Goal: Task Accomplishment & Management: Use online tool/utility

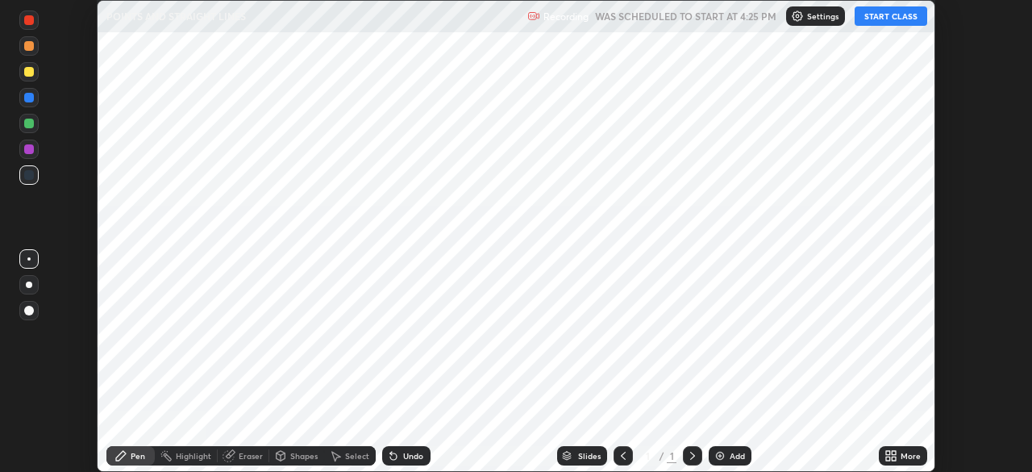
scroll to position [472, 1031]
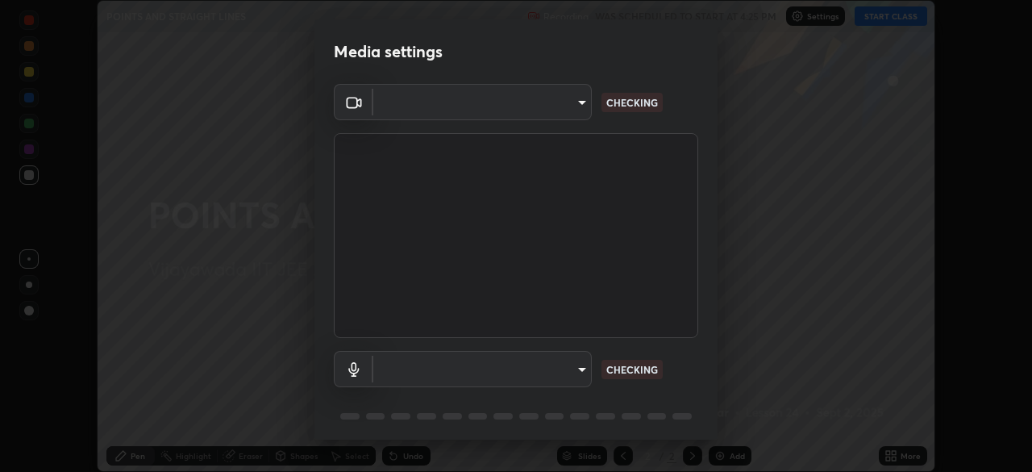
scroll to position [56, 0]
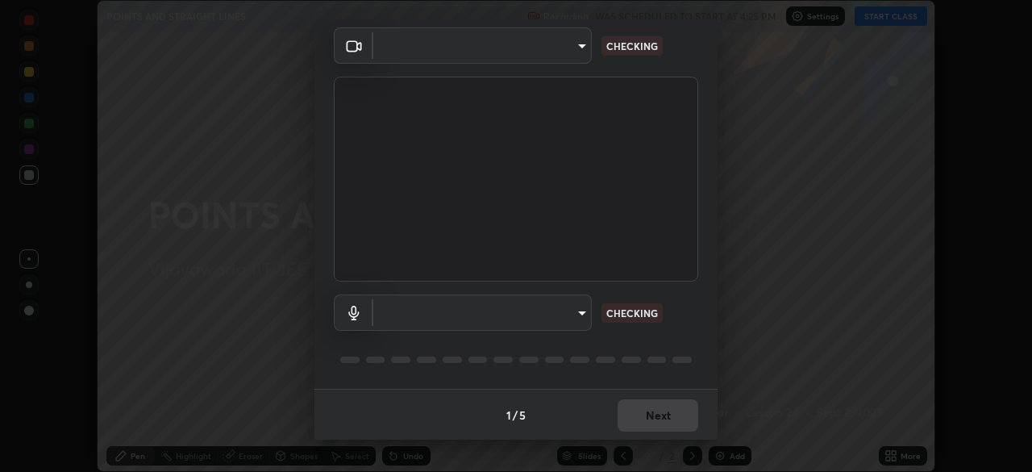
type input "2bd58049f5f114d9ad0fe751a30b8a6aabe45cc0510dad8fe464727eafc46ba8"
click at [469, 316] on body "Erase all POINTS AND STRAIGHT LINES Recording WAS SCHEDULED TO START AT 4:25 PM…" at bounding box center [516, 236] width 1032 height 472
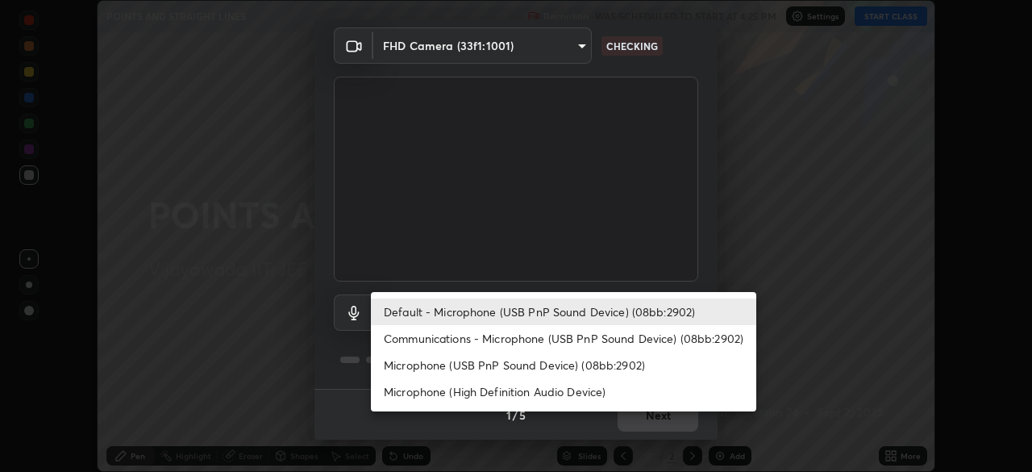
click at [423, 398] on li "Microphone (High Definition Audio Device)" at bounding box center [563, 391] width 385 height 27
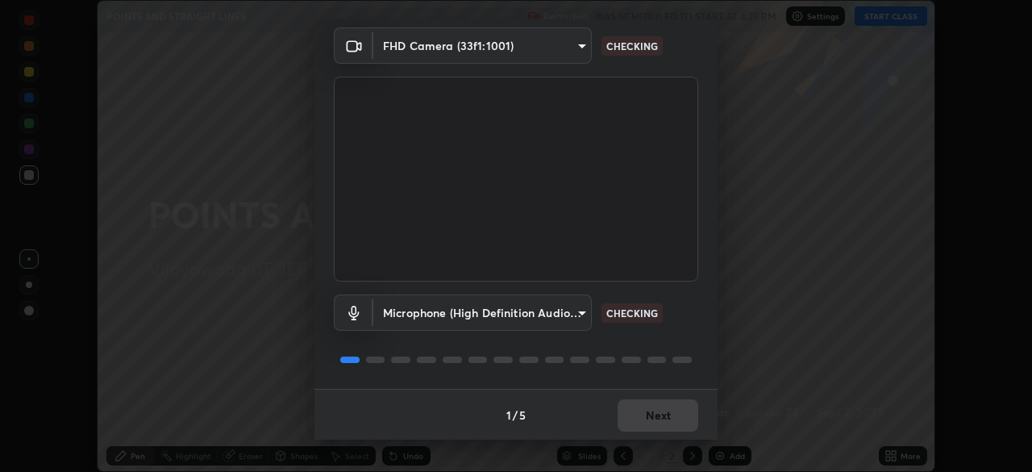
click at [431, 311] on body "Erase all POINTS AND STRAIGHT LINES Recording WAS SCHEDULED TO START AT 4:25 PM…" at bounding box center [516, 236] width 1032 height 472
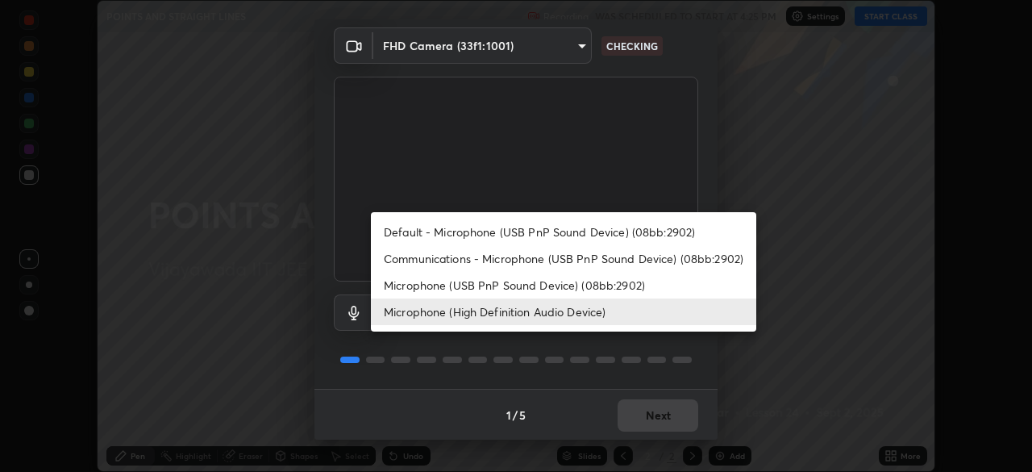
click at [423, 237] on li "Default - Microphone (USB PnP Sound Device) (08bb:2902)" at bounding box center [563, 232] width 385 height 27
type input "default"
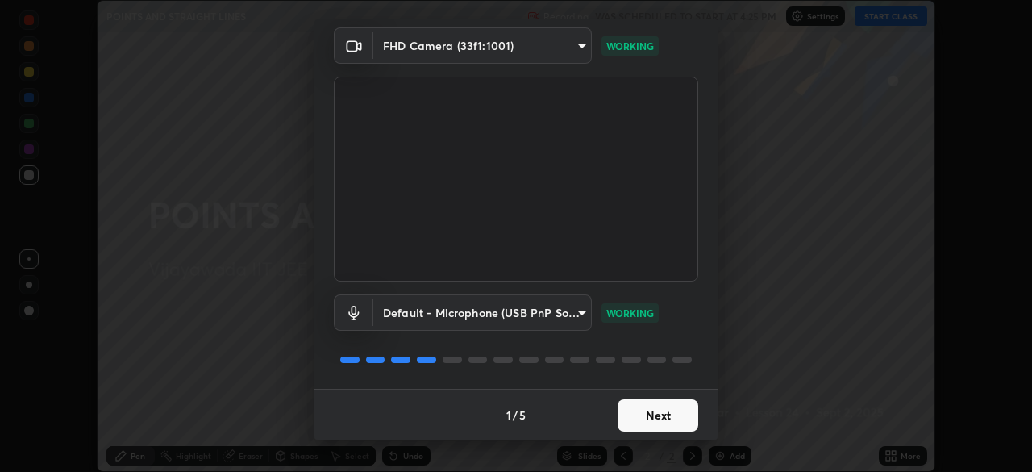
click at [637, 417] on button "Next" at bounding box center [658, 415] width 81 height 32
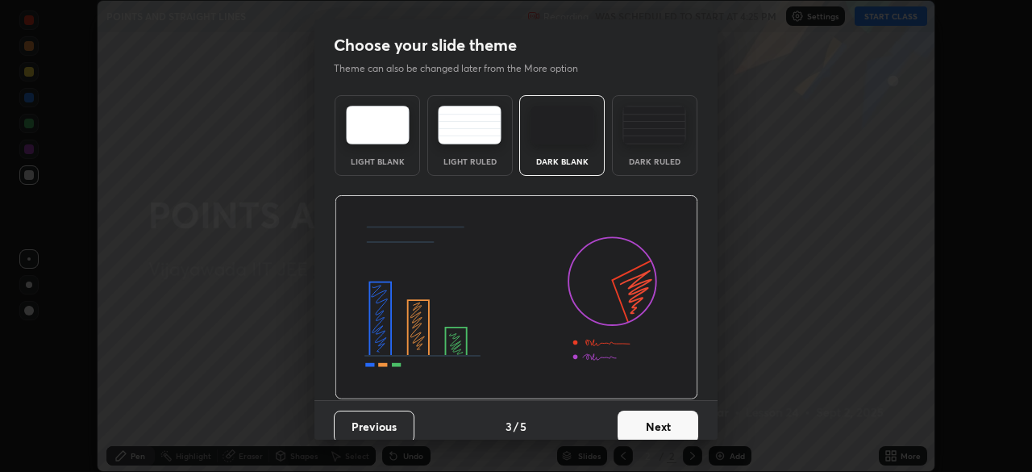
click at [634, 416] on button "Next" at bounding box center [658, 426] width 81 height 32
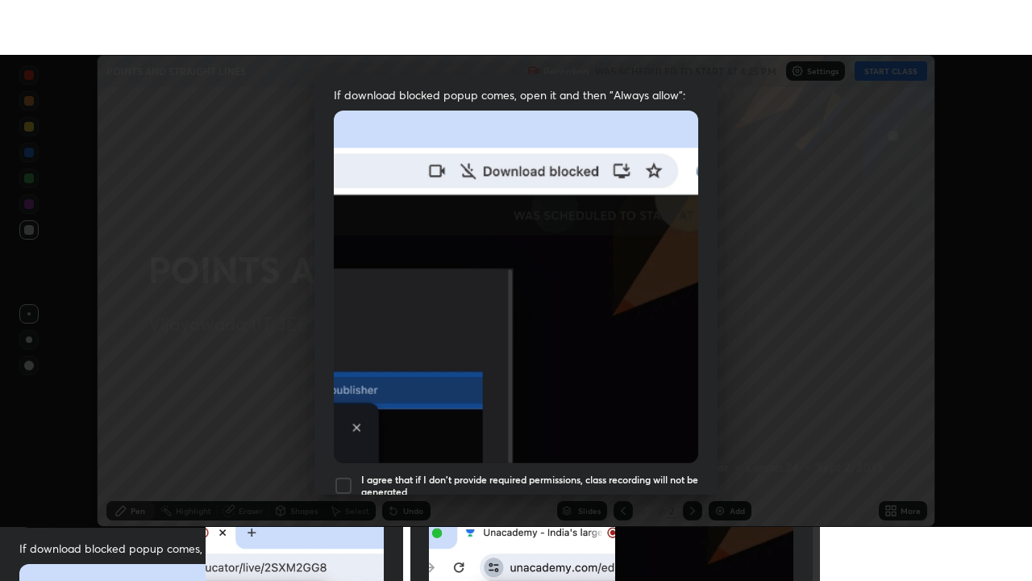
scroll to position [385, 0]
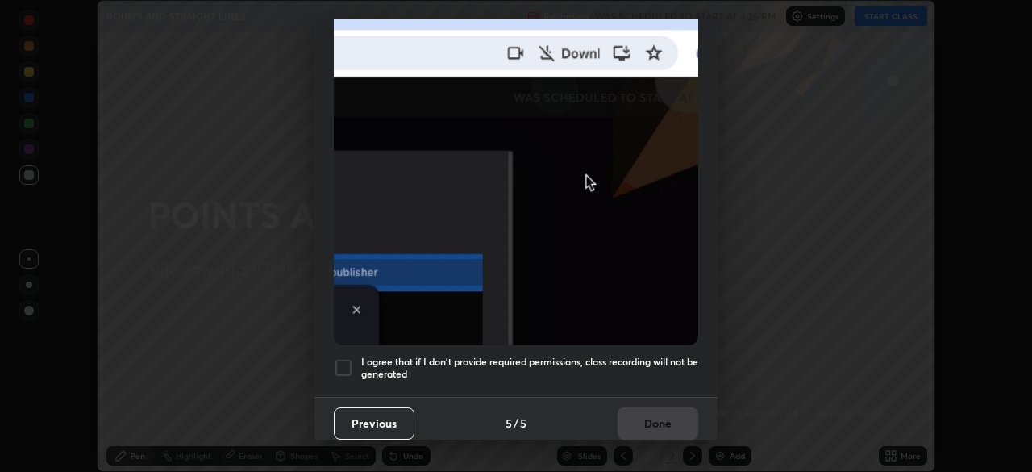
click at [354, 361] on div "I agree that if I don't provide required permissions, class recording will not …" at bounding box center [516, 367] width 364 height 19
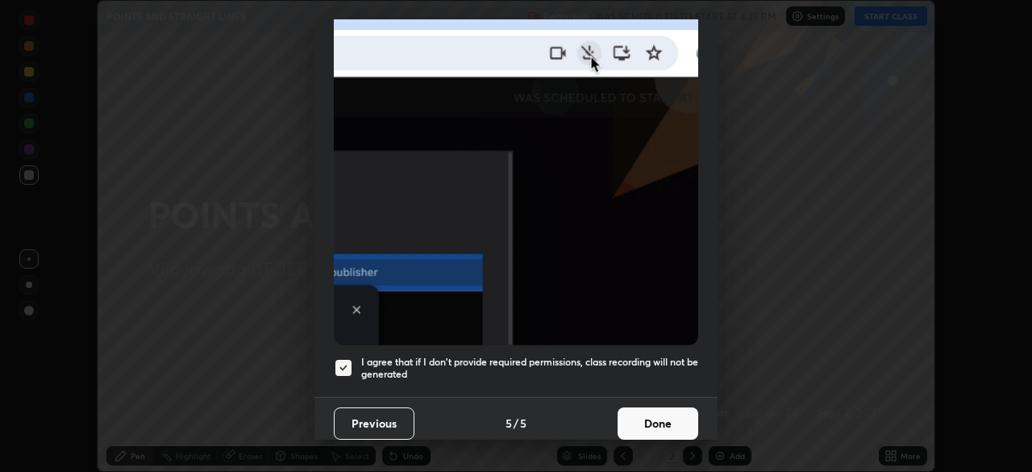
click at [659, 423] on button "Done" at bounding box center [658, 423] width 81 height 32
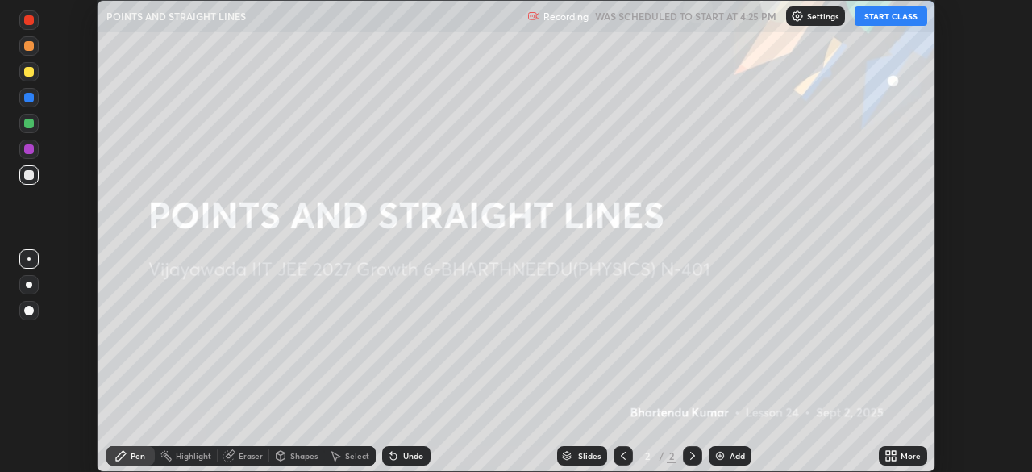
click at [893, 22] on button "START CLASS" at bounding box center [891, 15] width 73 height 19
click at [893, 458] on icon at bounding box center [894, 458] width 4 height 4
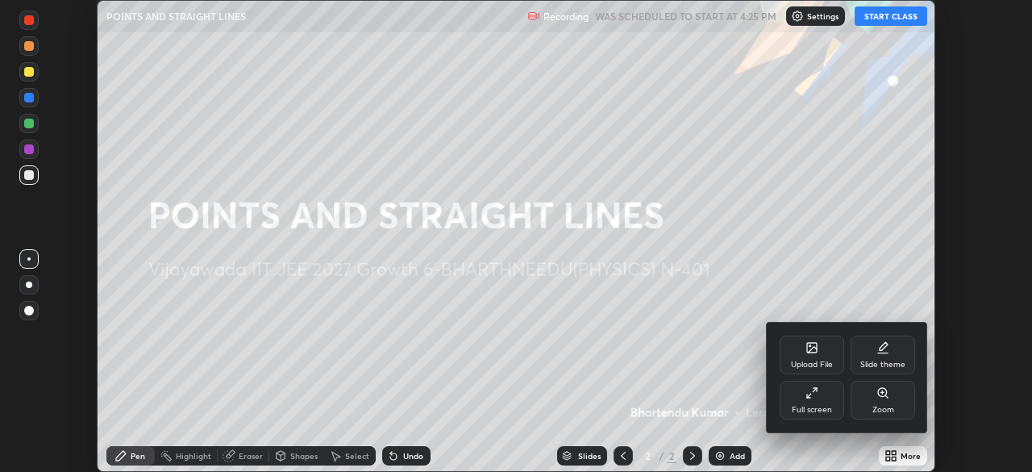
click at [808, 409] on div "Full screen" at bounding box center [812, 410] width 40 height 8
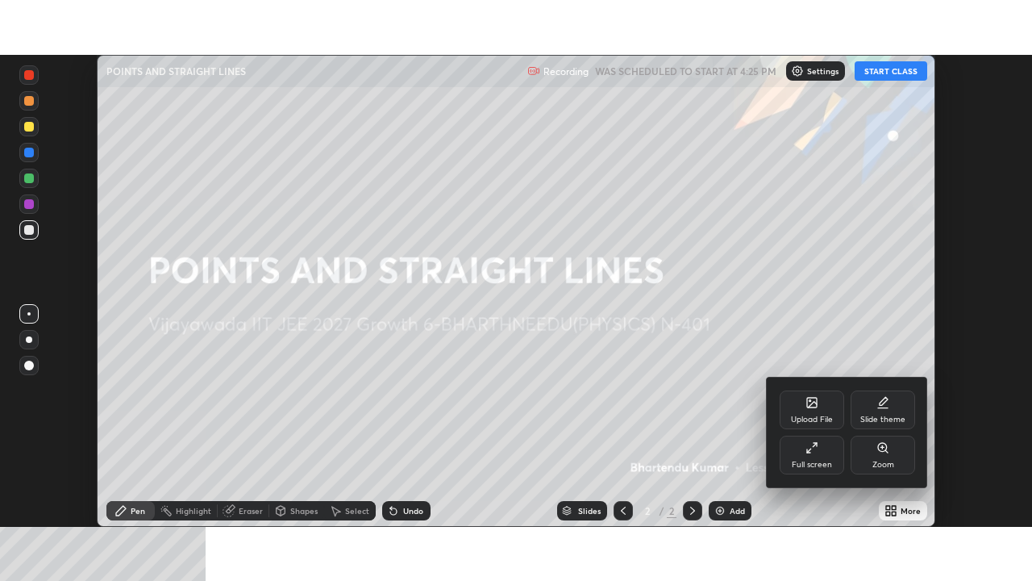
scroll to position [581, 1032]
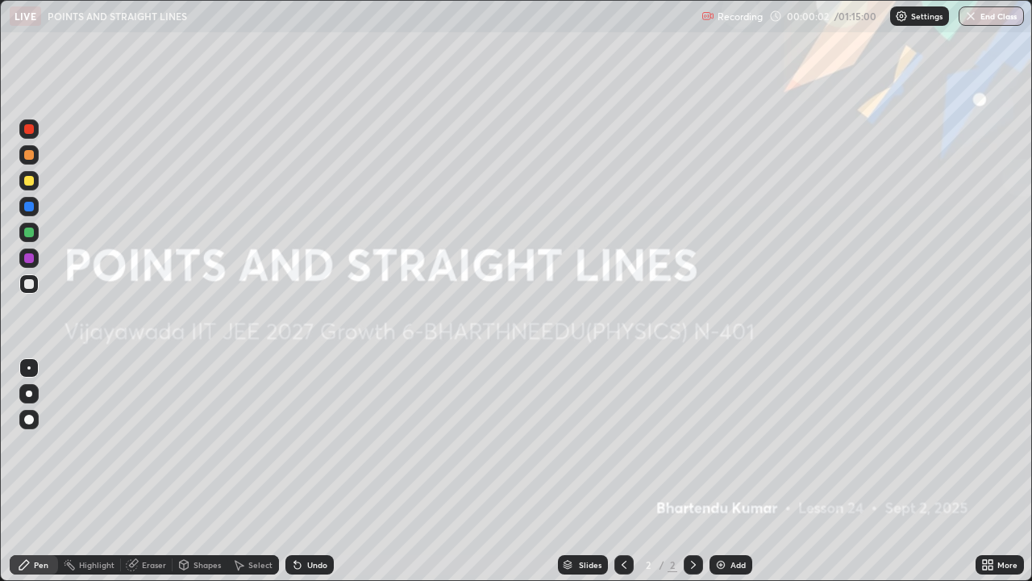
click at [719, 471] on img at bounding box center [720, 564] width 13 height 13
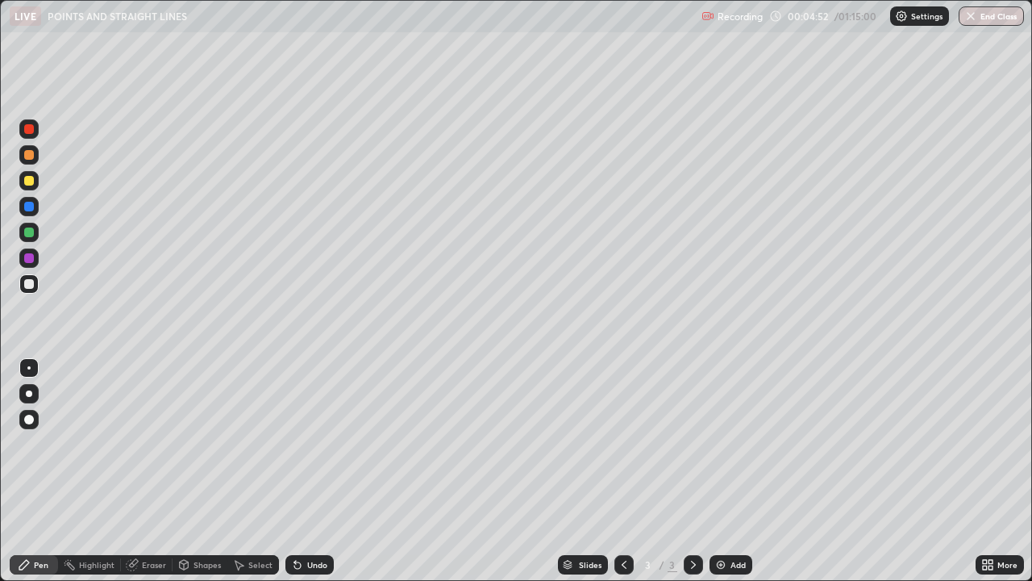
click at [29, 181] on div at bounding box center [29, 181] width 10 height 10
click at [29, 264] on div at bounding box center [28, 257] width 19 height 19
click at [148, 471] on div "Eraser" at bounding box center [154, 564] width 24 height 8
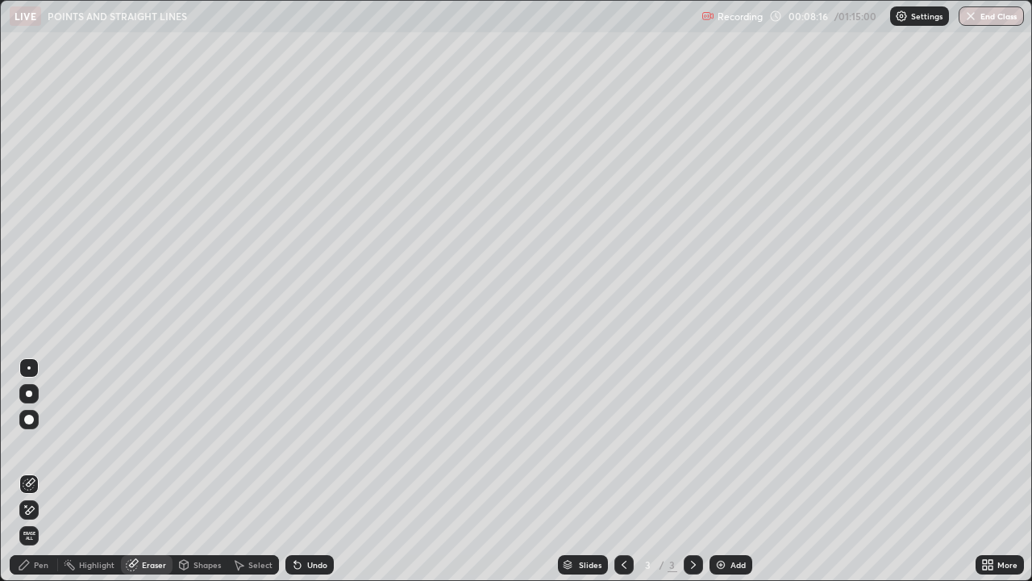
click at [35, 471] on div "Pen" at bounding box center [41, 564] width 15 height 8
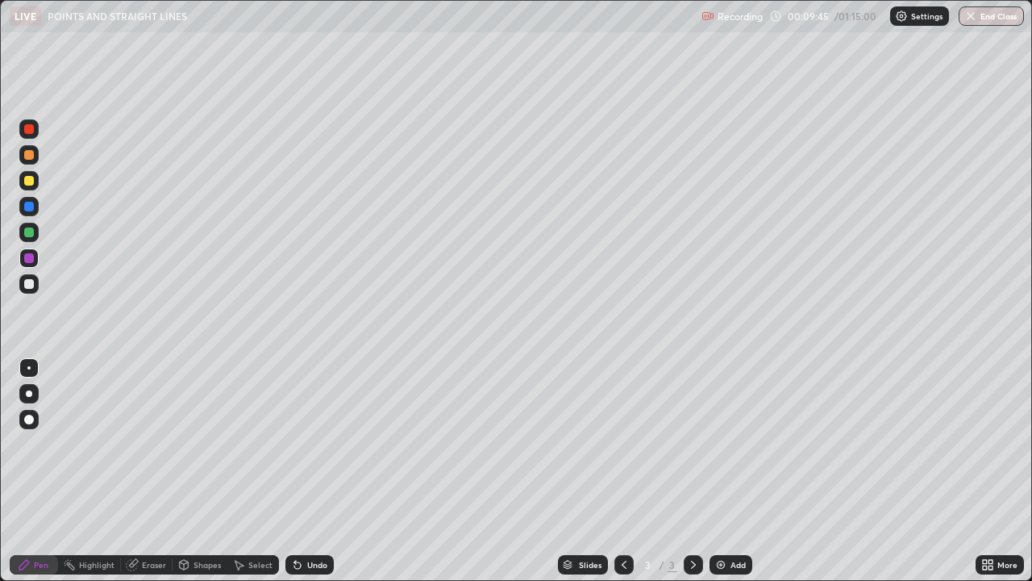
click at [721, 471] on img at bounding box center [720, 564] width 13 height 13
click at [26, 285] on div at bounding box center [29, 284] width 10 height 10
click at [27, 284] on div at bounding box center [29, 284] width 10 height 10
click at [27, 286] on div at bounding box center [29, 284] width 10 height 10
click at [26, 184] on div at bounding box center [29, 181] width 10 height 10
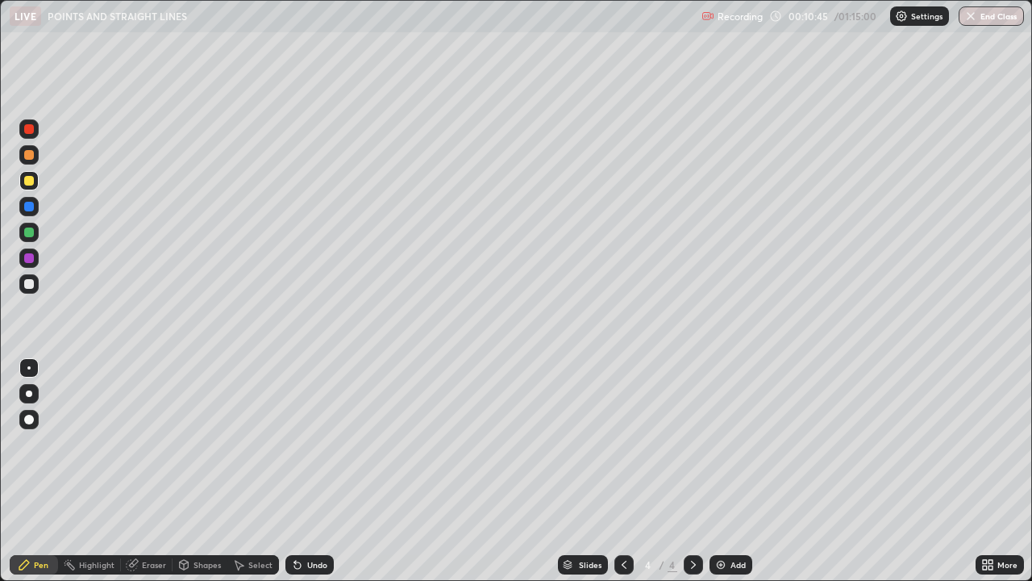
click at [29, 284] on div at bounding box center [29, 284] width 10 height 10
click at [29, 260] on div at bounding box center [29, 258] width 10 height 10
click at [26, 284] on div at bounding box center [29, 284] width 10 height 10
click at [29, 129] on div at bounding box center [29, 129] width 10 height 10
click at [31, 286] on div at bounding box center [29, 284] width 10 height 10
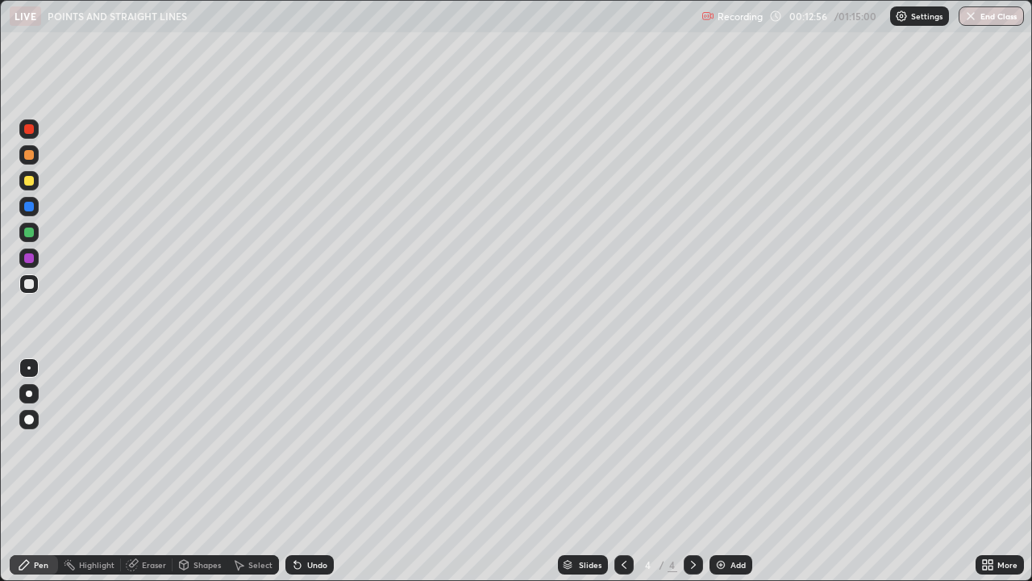
click at [30, 287] on div at bounding box center [29, 284] width 10 height 10
click at [294, 471] on icon at bounding box center [297, 565] width 6 height 6
click at [300, 471] on icon at bounding box center [297, 564] width 13 height 13
click at [27, 182] on div at bounding box center [29, 181] width 10 height 10
click at [26, 284] on div at bounding box center [29, 284] width 10 height 10
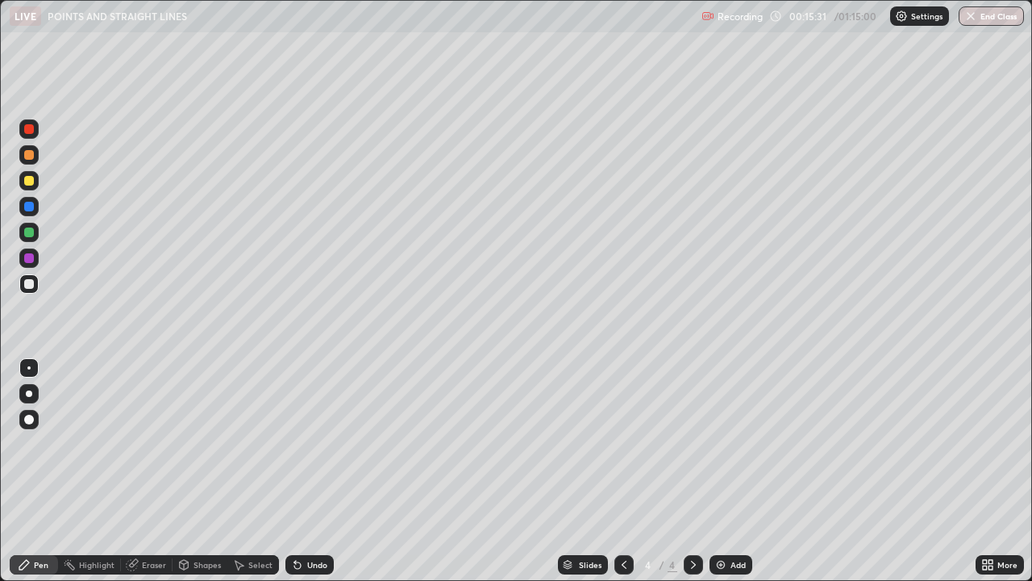
click at [33, 136] on div at bounding box center [28, 128] width 19 height 19
click at [32, 180] on div at bounding box center [29, 181] width 10 height 10
click at [719, 471] on img at bounding box center [720, 564] width 13 height 13
click at [27, 156] on div at bounding box center [29, 155] width 10 height 10
click at [28, 186] on div at bounding box center [28, 180] width 19 height 19
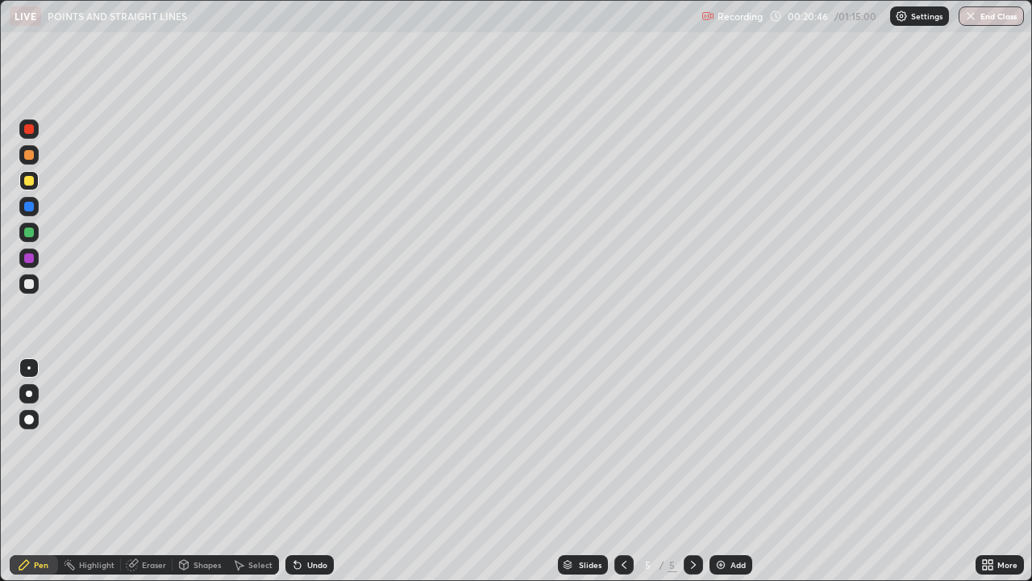
click at [31, 180] on div at bounding box center [29, 181] width 10 height 10
click at [28, 283] on div at bounding box center [29, 284] width 10 height 10
click at [27, 235] on div at bounding box center [29, 232] width 10 height 10
click at [27, 260] on div at bounding box center [29, 258] width 10 height 10
click at [29, 285] on div at bounding box center [29, 284] width 10 height 10
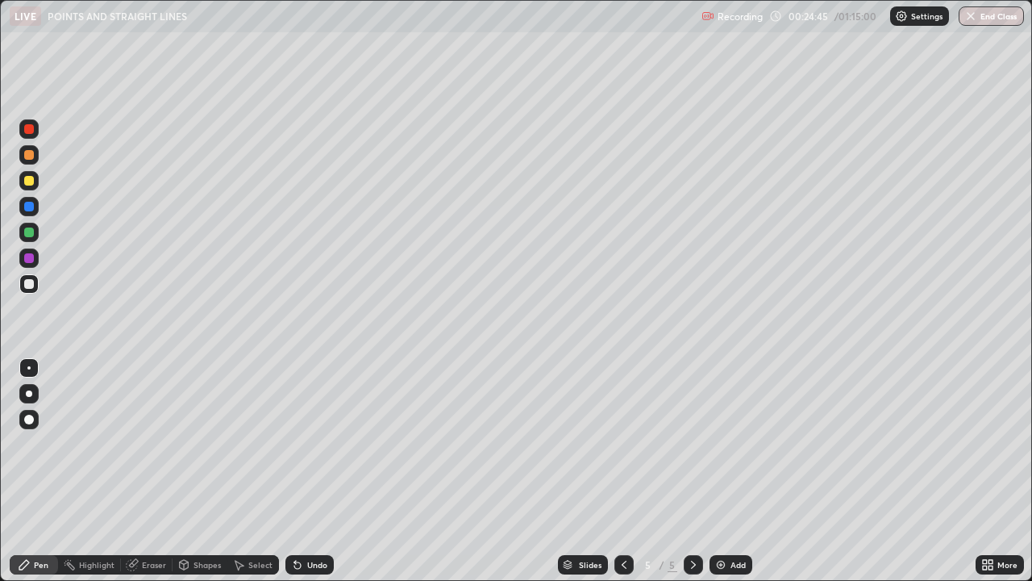
click at [318, 471] on div "Undo" at bounding box center [317, 564] width 20 height 8
click at [156, 471] on div "Eraser" at bounding box center [154, 564] width 24 height 8
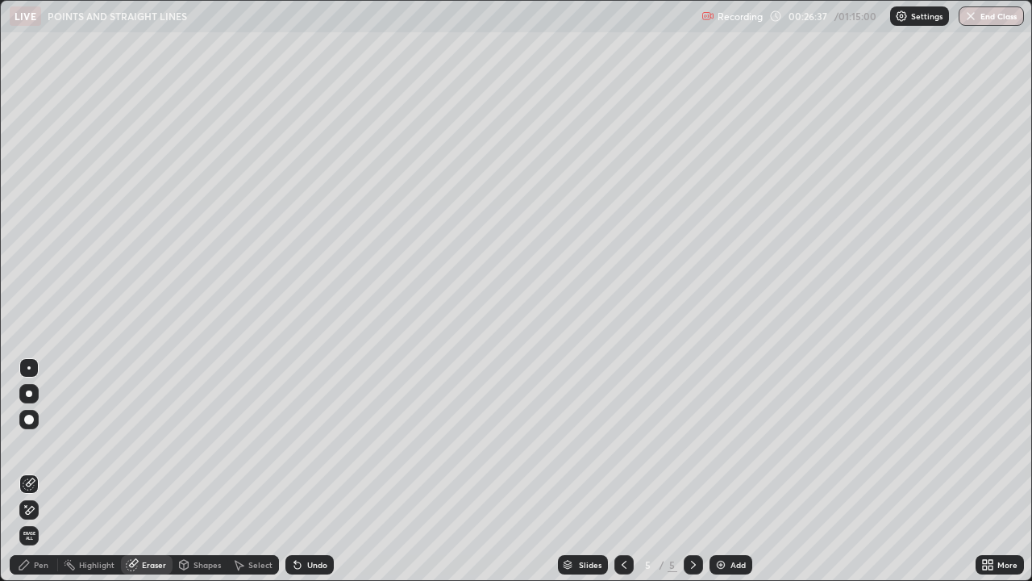
click at [29, 471] on icon at bounding box center [24, 564] width 13 height 13
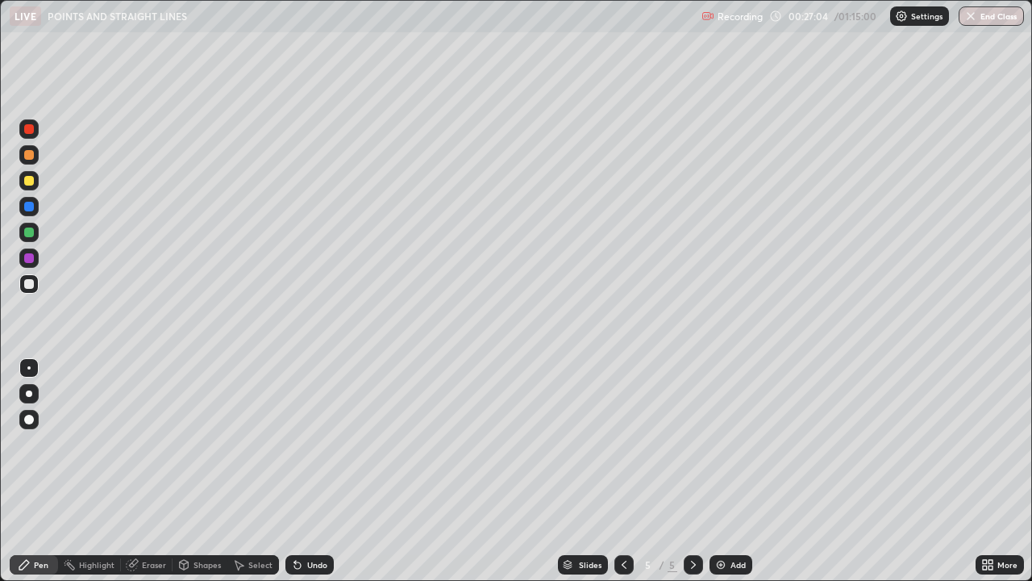
click at [724, 471] on img at bounding box center [720, 564] width 13 height 13
click at [35, 187] on div at bounding box center [28, 180] width 19 height 19
click at [26, 288] on div at bounding box center [29, 284] width 10 height 10
click at [27, 181] on div at bounding box center [29, 181] width 10 height 10
click at [29, 284] on div at bounding box center [29, 284] width 10 height 10
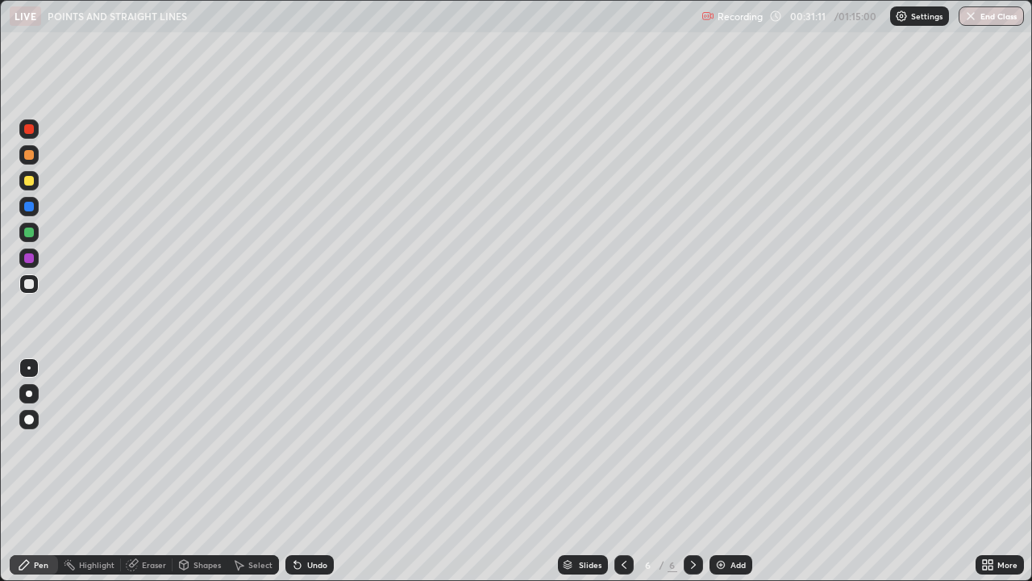
click at [307, 471] on div "Undo" at bounding box center [317, 564] width 20 height 8
click at [30, 258] on div at bounding box center [29, 258] width 10 height 10
click at [28, 287] on div at bounding box center [29, 284] width 10 height 10
click at [29, 234] on div at bounding box center [29, 232] width 10 height 10
click at [28, 181] on div at bounding box center [29, 181] width 10 height 10
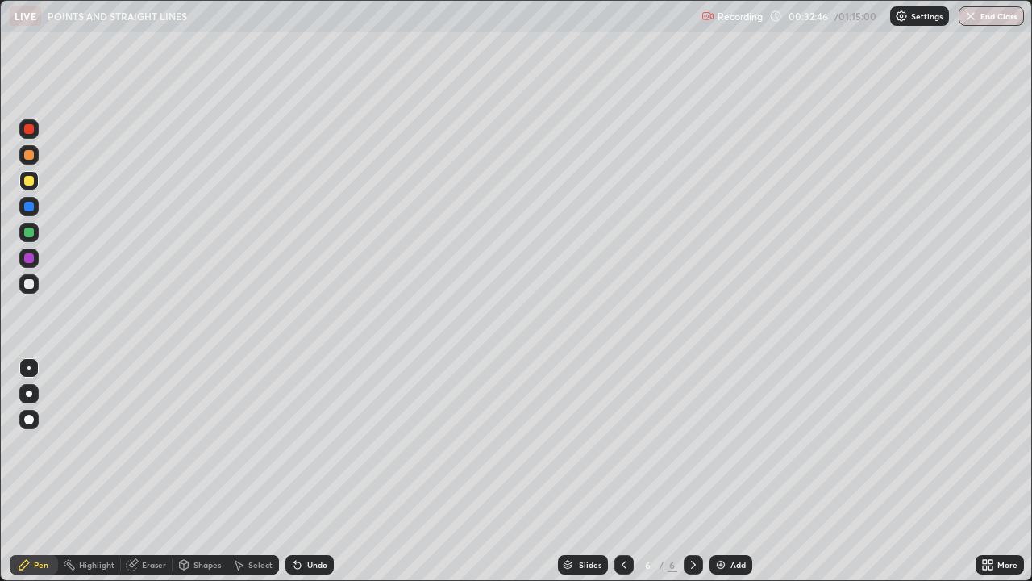
click at [29, 130] on div at bounding box center [29, 129] width 10 height 10
click at [26, 286] on div at bounding box center [29, 284] width 10 height 10
click at [25, 133] on div at bounding box center [29, 129] width 10 height 10
click at [28, 285] on div at bounding box center [29, 284] width 10 height 10
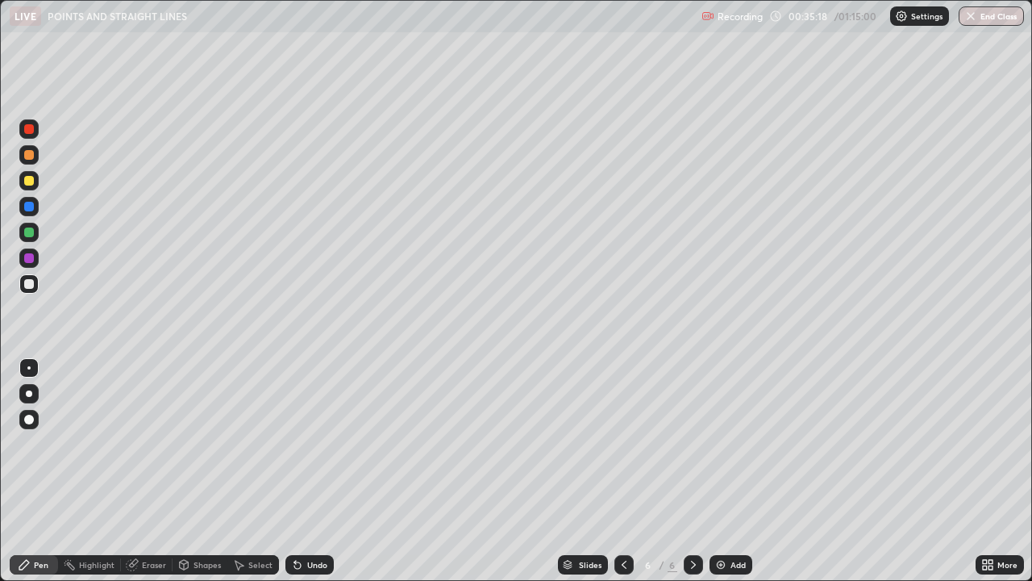
click at [32, 184] on div at bounding box center [29, 181] width 10 height 10
click at [27, 285] on div at bounding box center [29, 284] width 10 height 10
click at [23, 154] on div at bounding box center [28, 154] width 19 height 19
click at [131, 471] on icon at bounding box center [132, 565] width 10 height 10
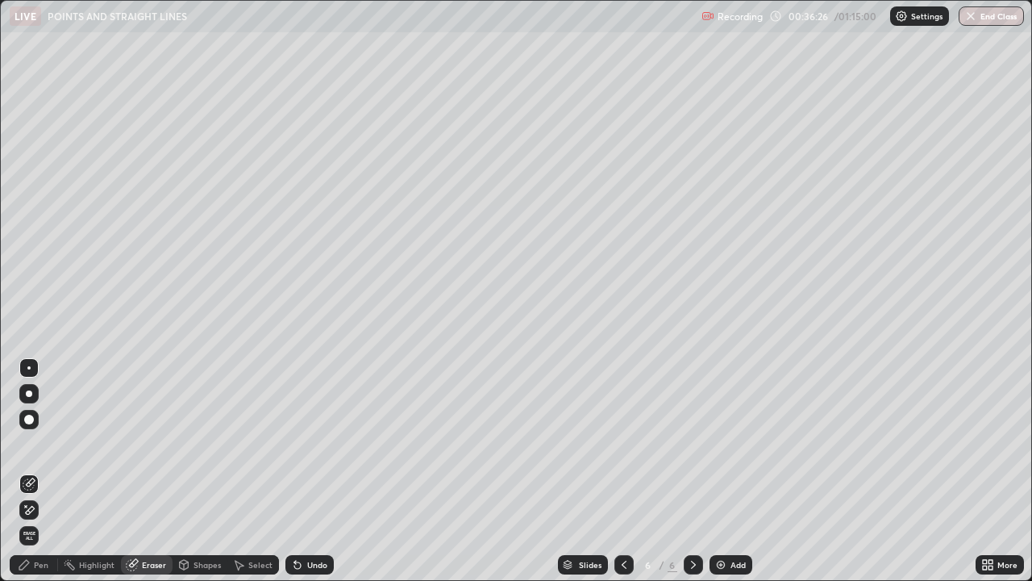
click at [32, 419] on div at bounding box center [29, 419] width 10 height 10
click at [37, 471] on div "Pen" at bounding box center [41, 564] width 15 height 8
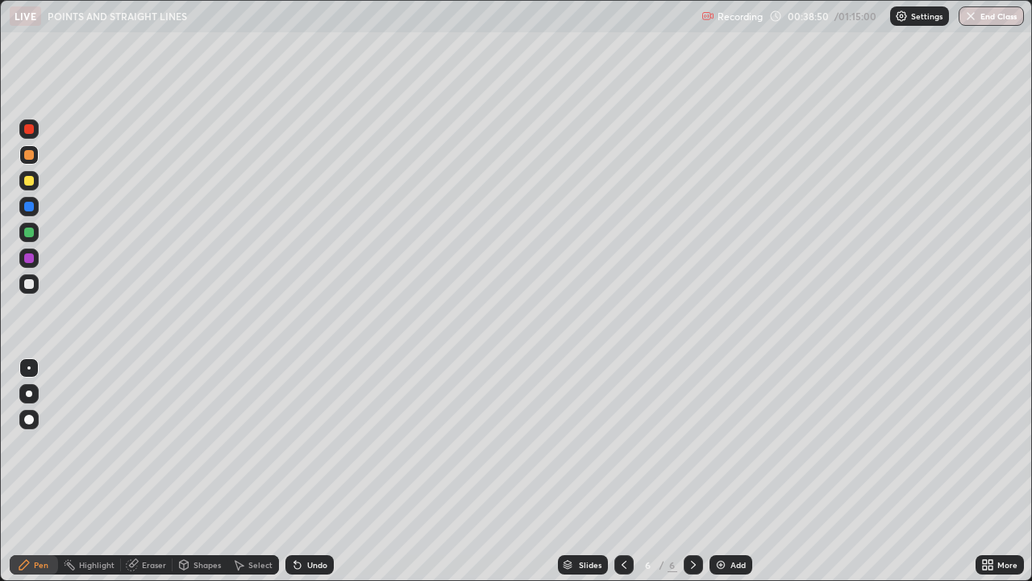
click at [727, 471] on div "Add" at bounding box center [731, 564] width 43 height 19
click at [29, 181] on div at bounding box center [29, 181] width 10 height 10
click at [31, 285] on div at bounding box center [29, 284] width 10 height 10
click at [310, 471] on div "Undo" at bounding box center [317, 564] width 20 height 8
click at [309, 471] on div "Undo" at bounding box center [317, 564] width 20 height 8
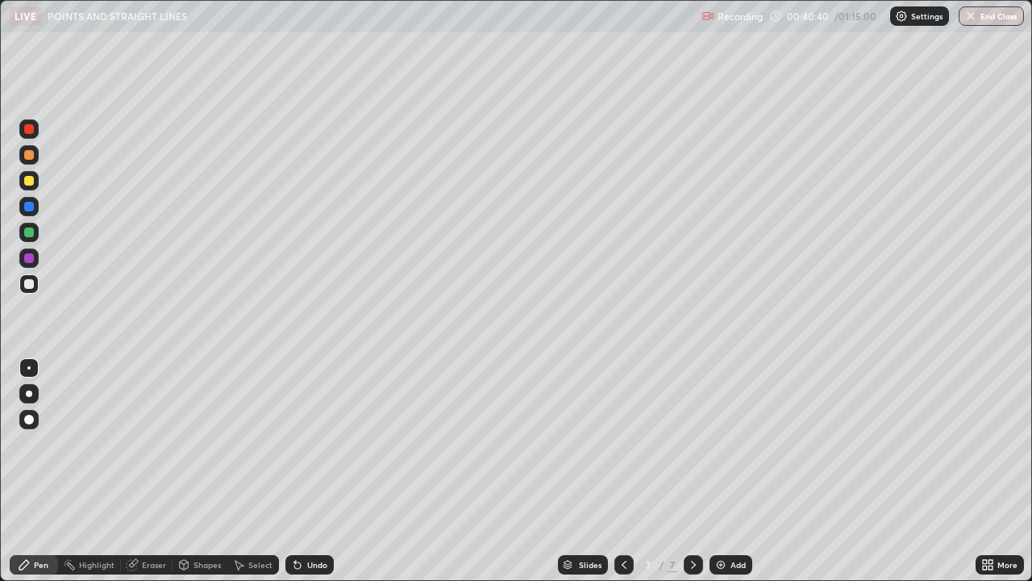
click at [28, 181] on div at bounding box center [29, 181] width 10 height 10
click at [29, 285] on div at bounding box center [29, 284] width 10 height 10
click at [30, 257] on div at bounding box center [29, 258] width 10 height 10
click at [31, 209] on div at bounding box center [29, 207] width 10 height 10
click at [29, 131] on div at bounding box center [29, 129] width 10 height 10
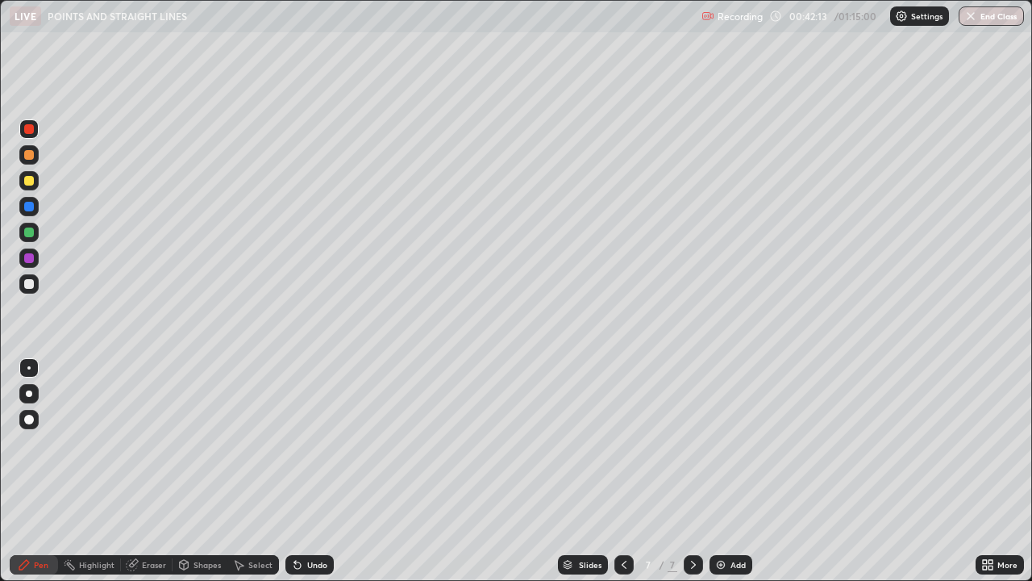
click at [29, 368] on div at bounding box center [28, 367] width 3 height 3
click at [28, 285] on div at bounding box center [29, 284] width 10 height 10
click at [34, 471] on div "Pen" at bounding box center [41, 564] width 15 height 8
click at [131, 471] on icon at bounding box center [132, 565] width 10 height 10
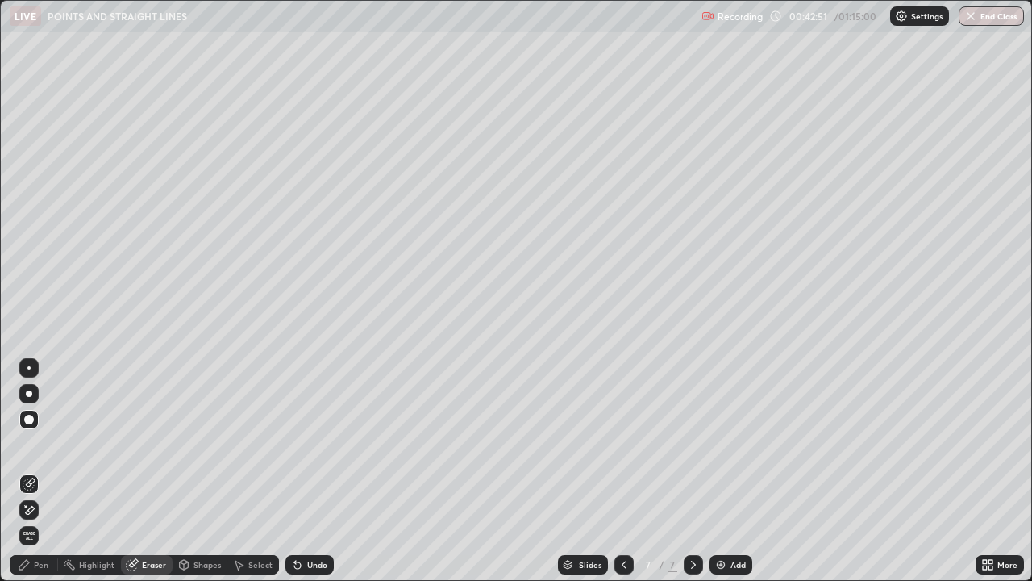
click at [31, 471] on div "Pen" at bounding box center [34, 564] width 48 height 19
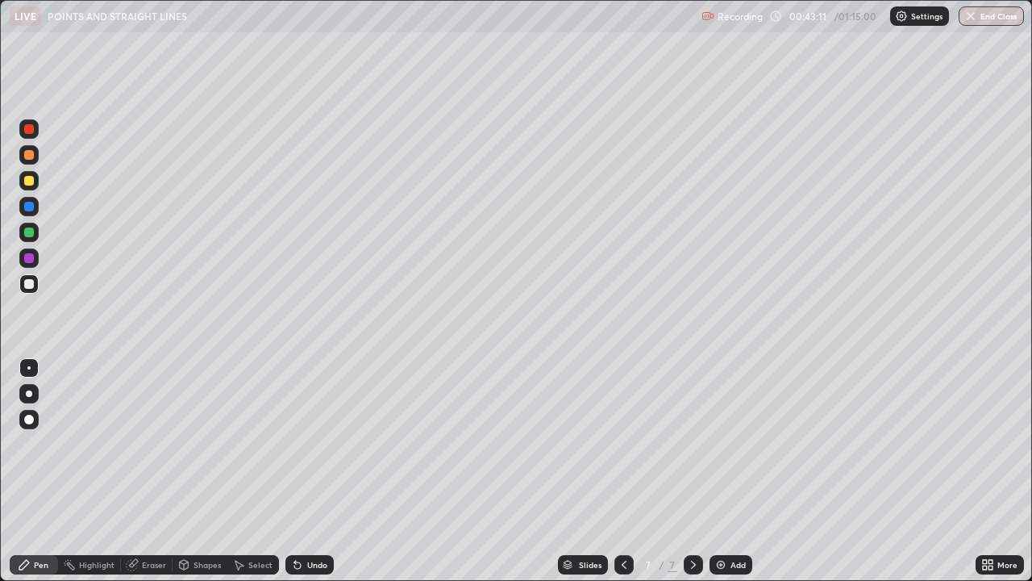
click at [27, 177] on div at bounding box center [29, 181] width 10 height 10
click at [28, 286] on div at bounding box center [29, 284] width 10 height 10
click at [137, 471] on icon at bounding box center [132, 564] width 13 height 13
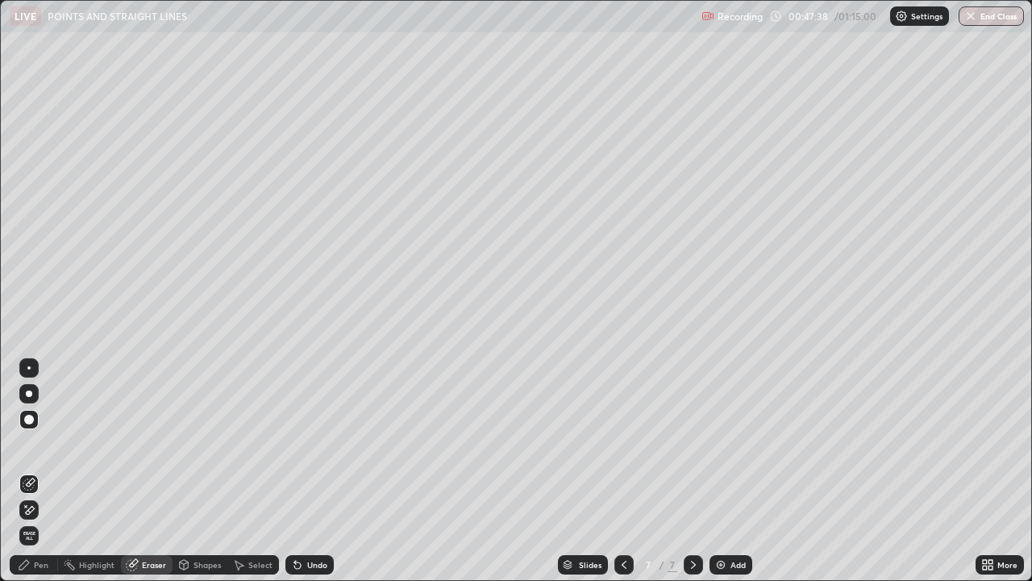
click at [35, 471] on div "Pen" at bounding box center [34, 564] width 48 height 19
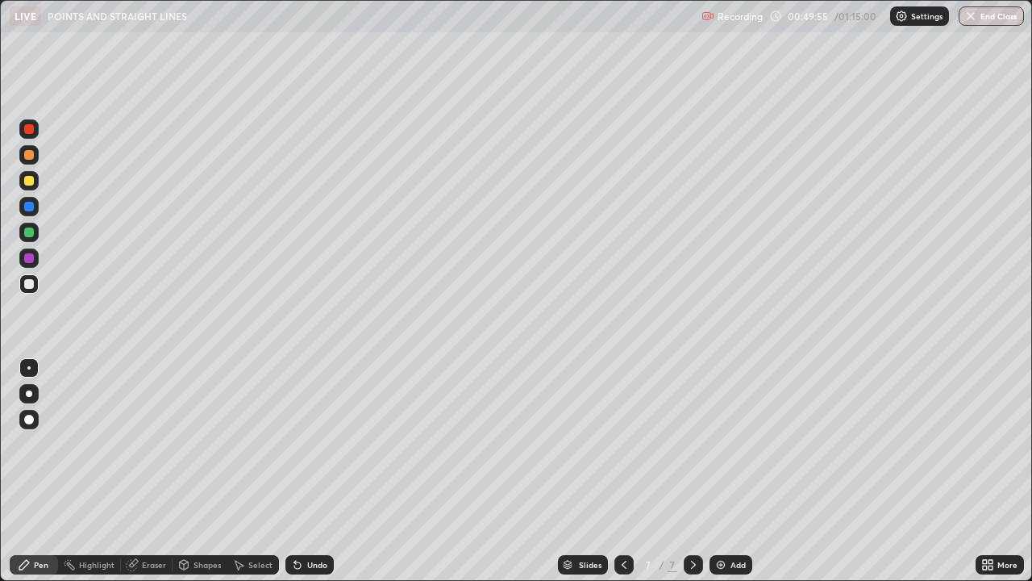
click at [711, 471] on div "Add" at bounding box center [731, 564] width 43 height 19
click at [28, 181] on div at bounding box center [29, 181] width 10 height 10
click at [26, 286] on div at bounding box center [29, 284] width 10 height 10
click at [28, 187] on div at bounding box center [28, 180] width 19 height 19
click at [142, 471] on div "Eraser" at bounding box center [154, 564] width 24 height 8
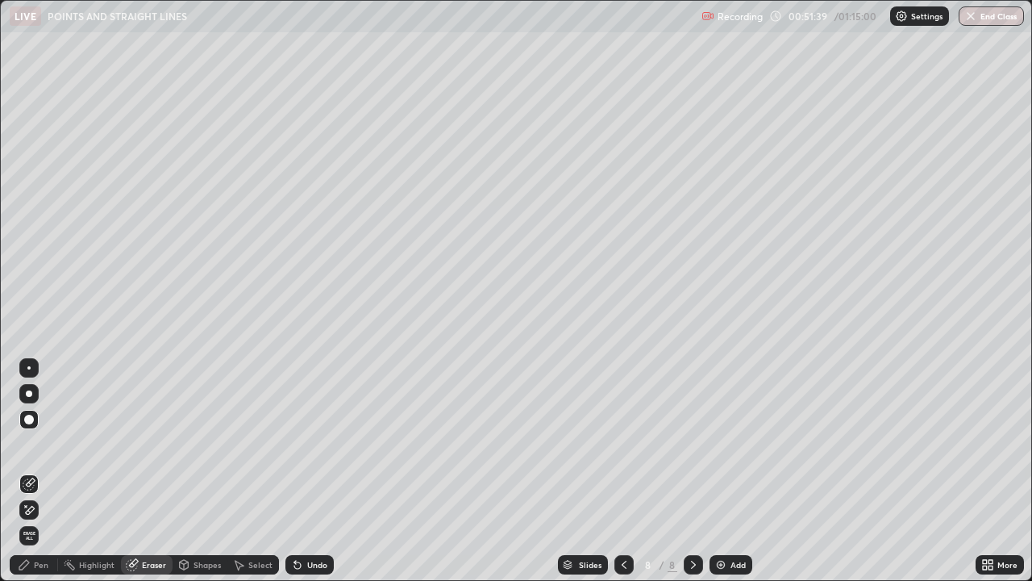
click at [45, 471] on div "Pen" at bounding box center [41, 564] width 15 height 8
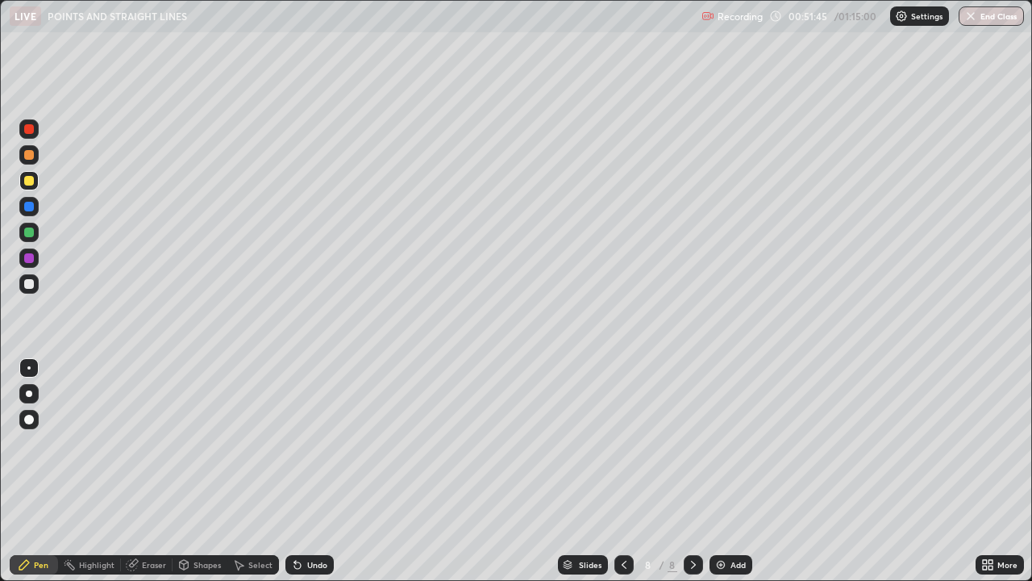
click at [29, 285] on div at bounding box center [29, 284] width 10 height 10
click at [28, 281] on div at bounding box center [29, 284] width 10 height 10
click at [27, 261] on div at bounding box center [29, 258] width 10 height 10
click at [30, 131] on div at bounding box center [29, 129] width 10 height 10
click at [33, 292] on div at bounding box center [28, 283] width 19 height 19
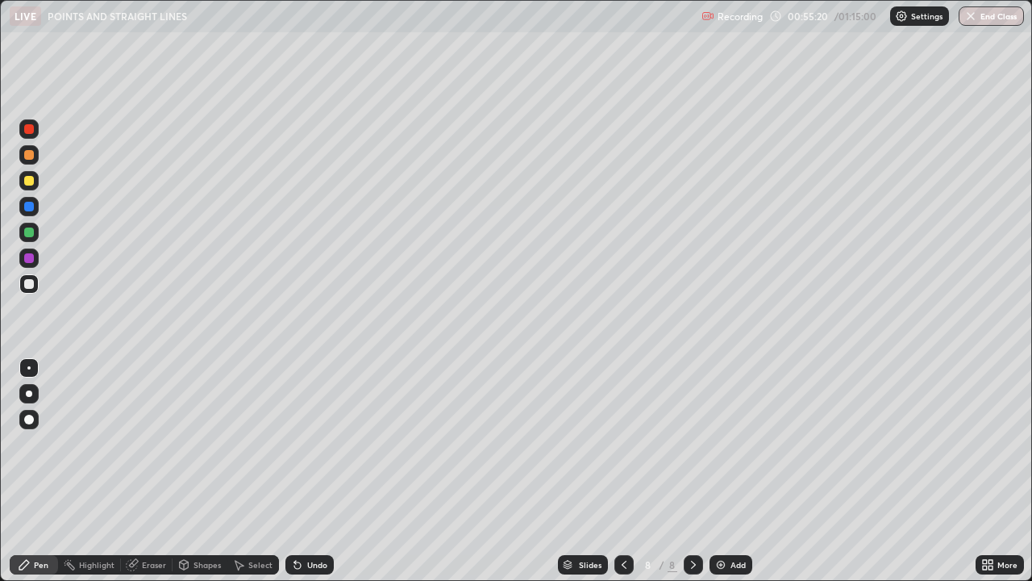
click at [310, 471] on div "Undo" at bounding box center [317, 564] width 20 height 8
click at [311, 471] on div "Undo" at bounding box center [317, 564] width 20 height 8
click at [316, 471] on div "Undo" at bounding box center [317, 564] width 20 height 8
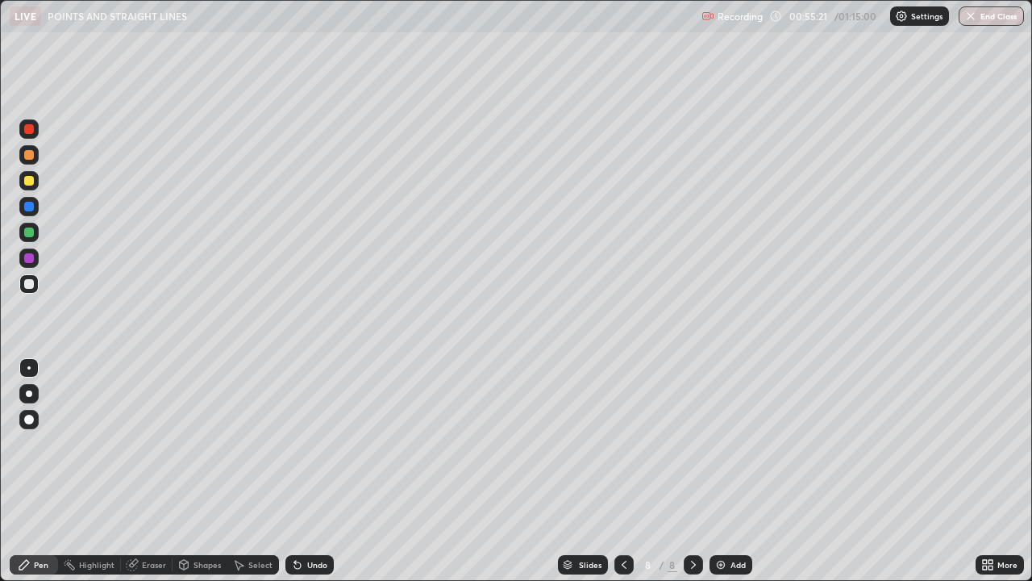
click at [318, 471] on div "Undo" at bounding box center [317, 564] width 20 height 8
click at [319, 471] on div "Undo" at bounding box center [317, 564] width 20 height 8
click at [150, 471] on div "Eraser" at bounding box center [147, 564] width 52 height 19
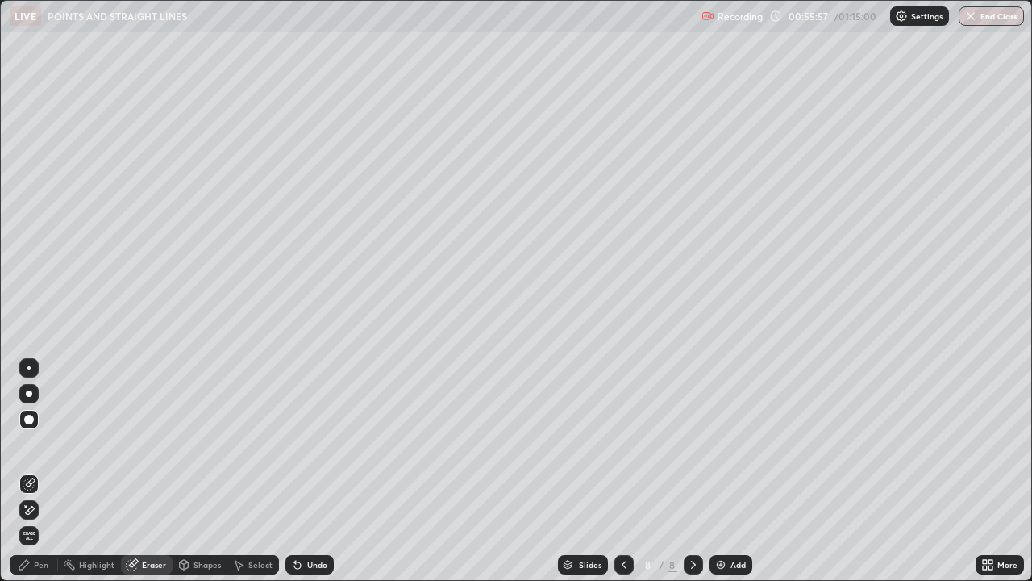
click at [40, 471] on div "Pen" at bounding box center [41, 564] width 15 height 8
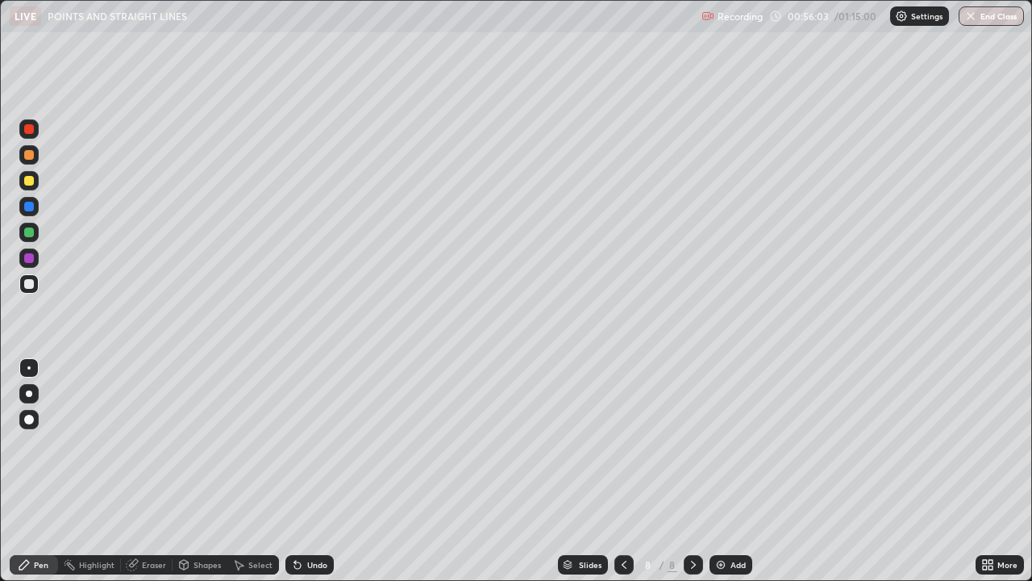
click at [198, 471] on div "Shapes" at bounding box center [207, 564] width 27 height 8
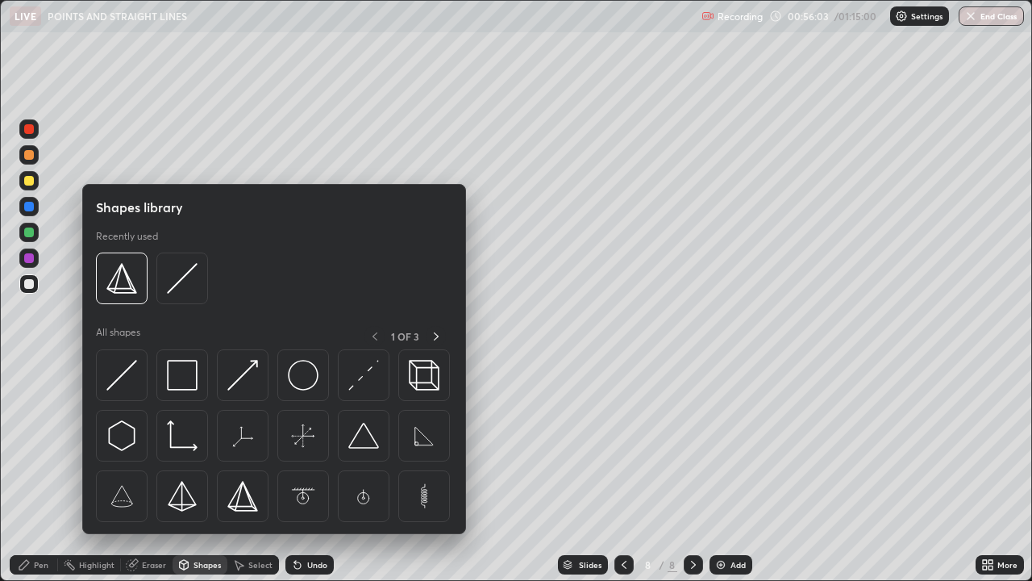
click at [153, 471] on div "Eraser" at bounding box center [154, 564] width 24 height 8
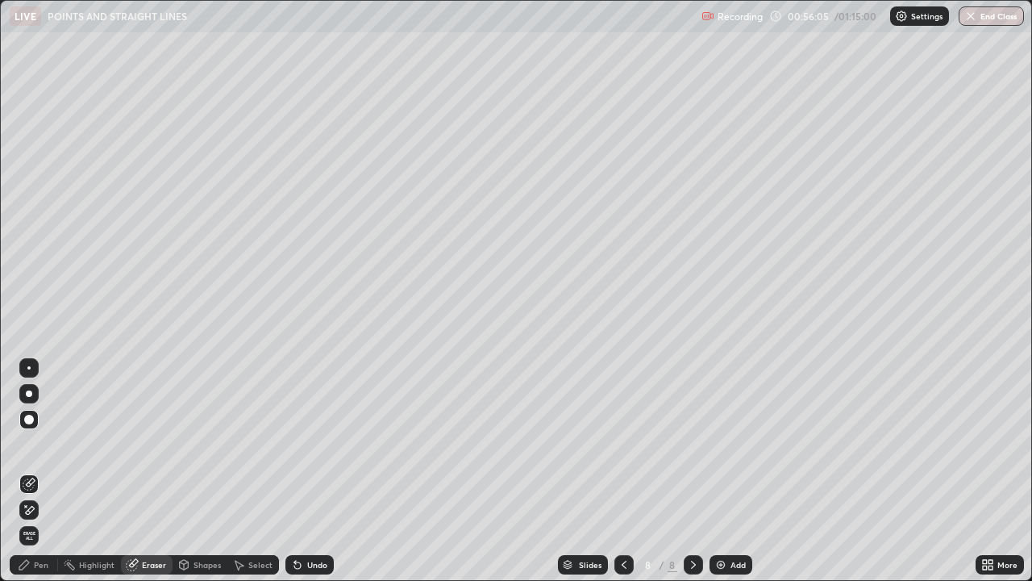
click at [34, 471] on div "Pen" at bounding box center [41, 564] width 15 height 8
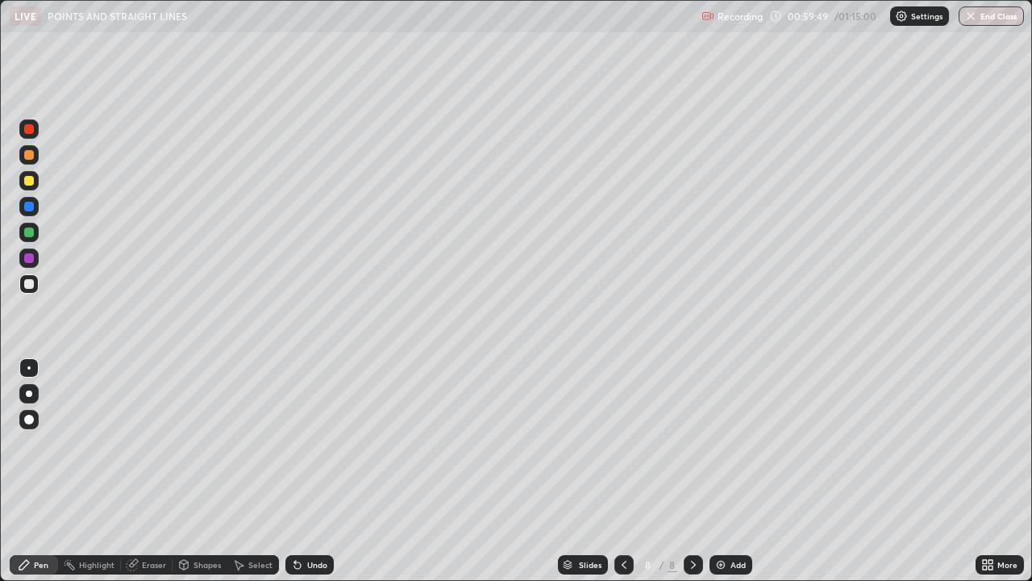
click at [715, 471] on img at bounding box center [720, 564] width 13 height 13
click at [32, 183] on div at bounding box center [29, 181] width 10 height 10
click at [31, 281] on div at bounding box center [29, 284] width 10 height 10
click at [142, 471] on div "Eraser" at bounding box center [154, 564] width 24 height 8
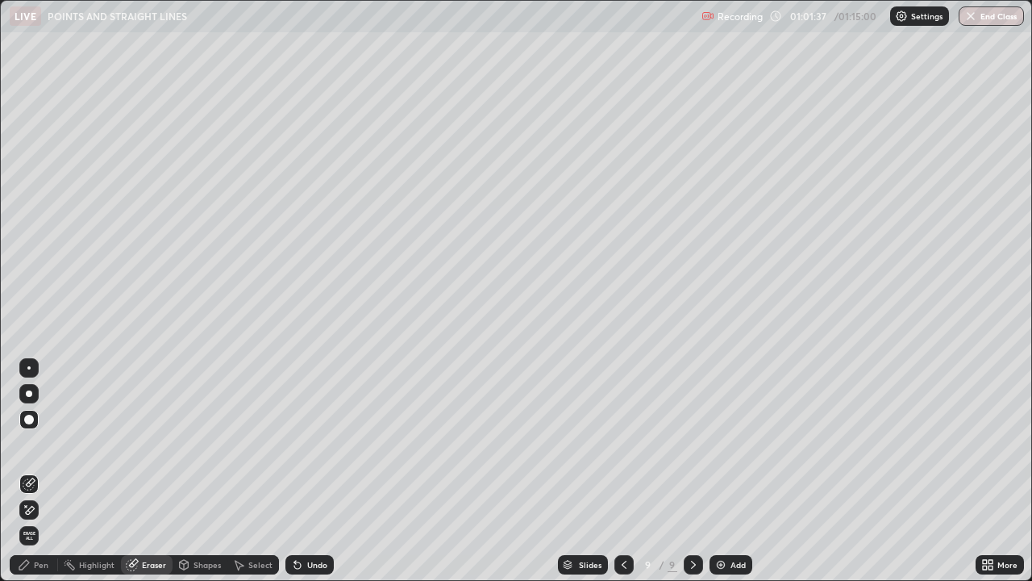
click at [37, 471] on div "Pen" at bounding box center [41, 564] width 15 height 8
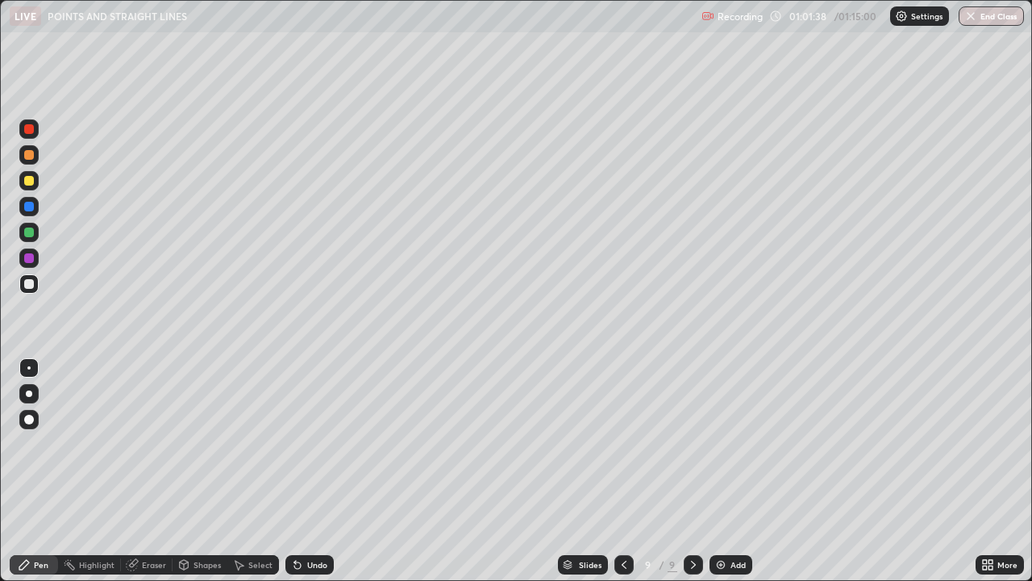
click at [31, 286] on div at bounding box center [29, 284] width 10 height 10
click at [35, 181] on div at bounding box center [28, 180] width 19 height 19
click at [30, 232] on div at bounding box center [29, 232] width 10 height 10
click at [29, 284] on div at bounding box center [29, 284] width 10 height 10
click at [31, 288] on div at bounding box center [29, 284] width 10 height 10
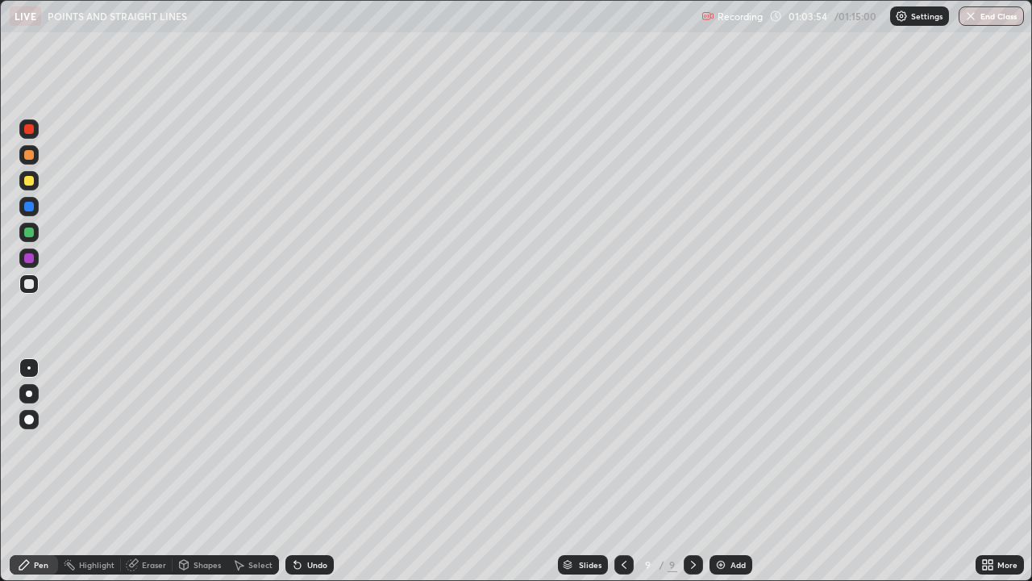
click at [29, 187] on div at bounding box center [28, 180] width 19 height 19
click at [29, 181] on div at bounding box center [29, 181] width 10 height 10
click at [24, 285] on div at bounding box center [29, 284] width 10 height 10
click at [719, 471] on img at bounding box center [720, 564] width 13 height 13
click at [307, 471] on div "Undo" at bounding box center [317, 564] width 20 height 8
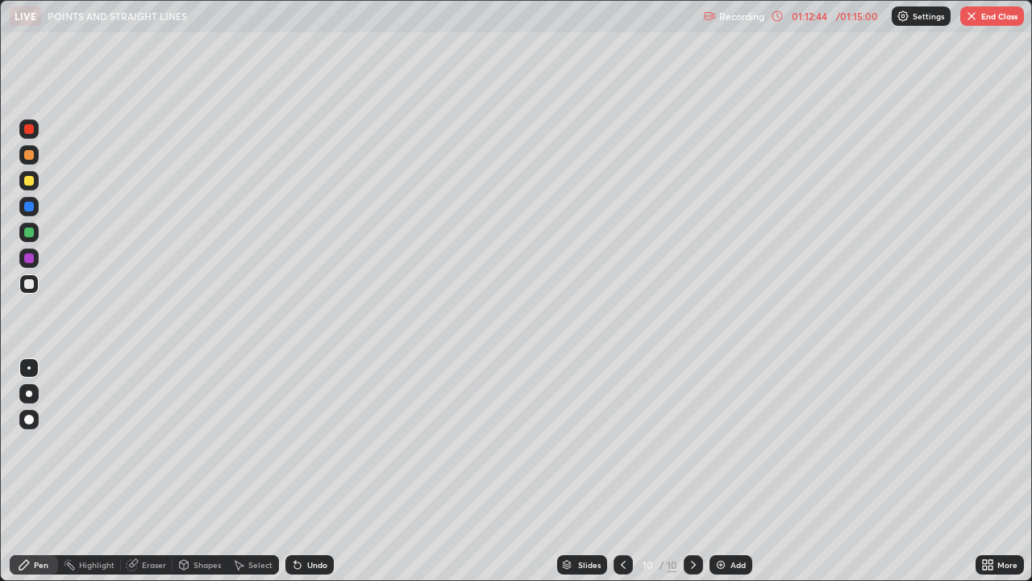
click at [154, 471] on div "Eraser" at bounding box center [154, 564] width 24 height 8
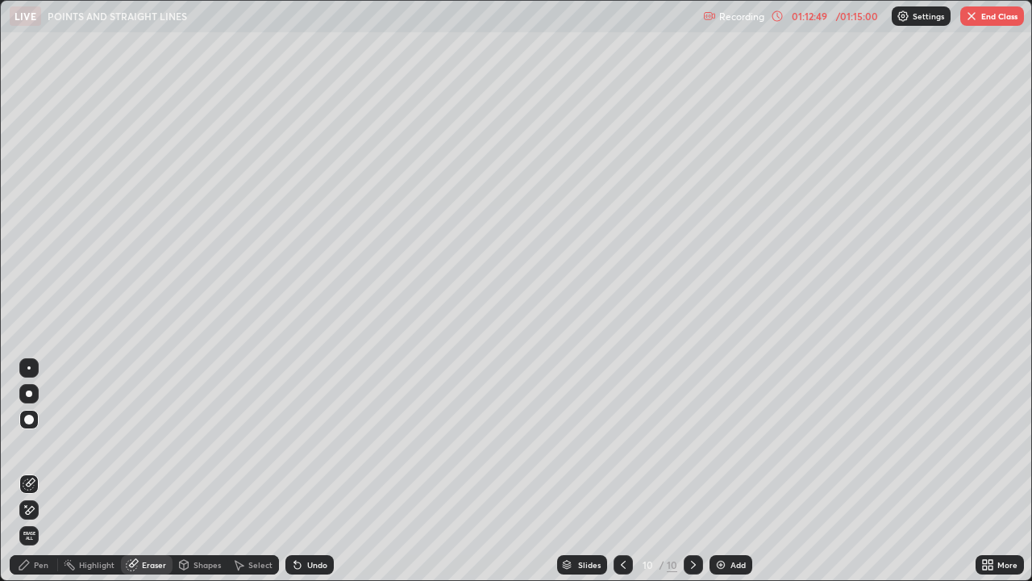
click at [41, 471] on div "Pen" at bounding box center [34, 564] width 48 height 19
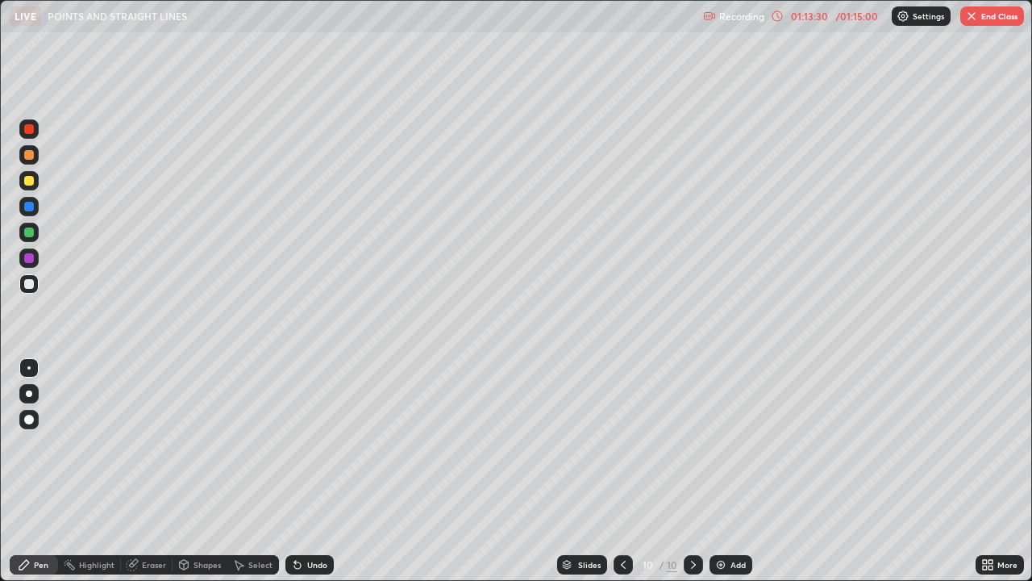
click at [27, 231] on div at bounding box center [29, 232] width 10 height 10
click at [141, 471] on div "Eraser" at bounding box center [147, 564] width 52 height 19
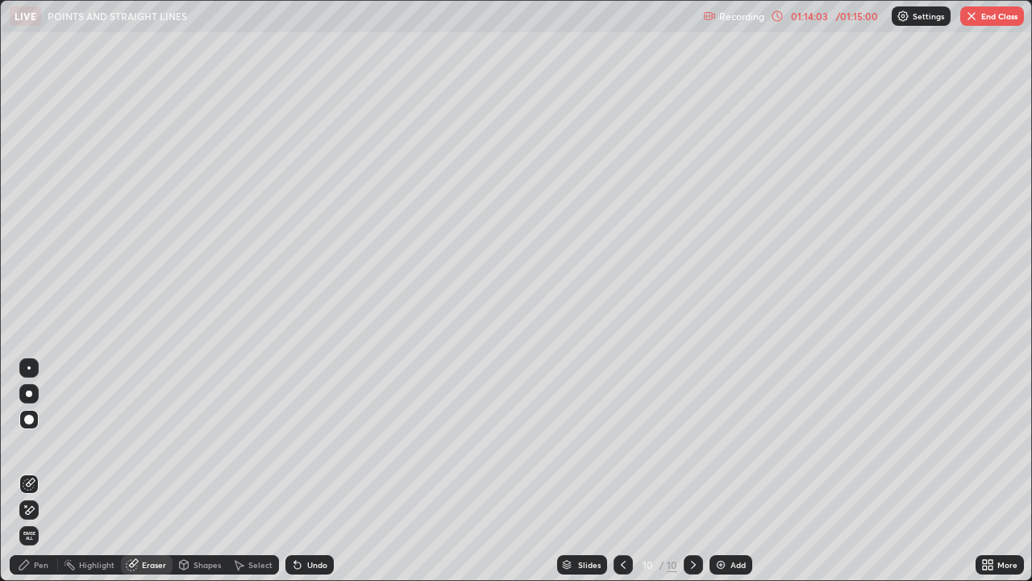
click at [31, 471] on div "Pen" at bounding box center [34, 564] width 48 height 19
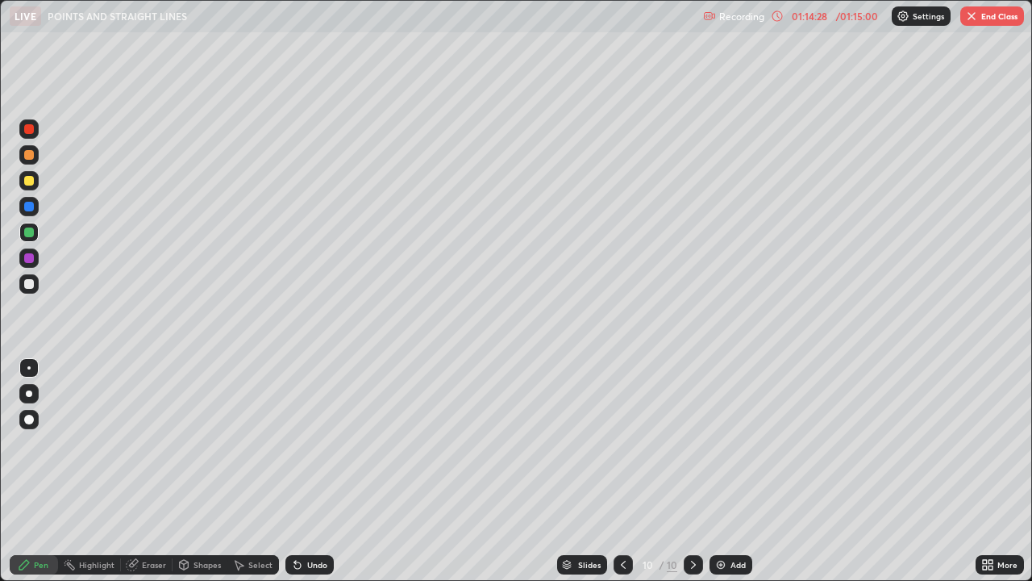
click at [306, 471] on div "Undo" at bounding box center [309, 564] width 48 height 19
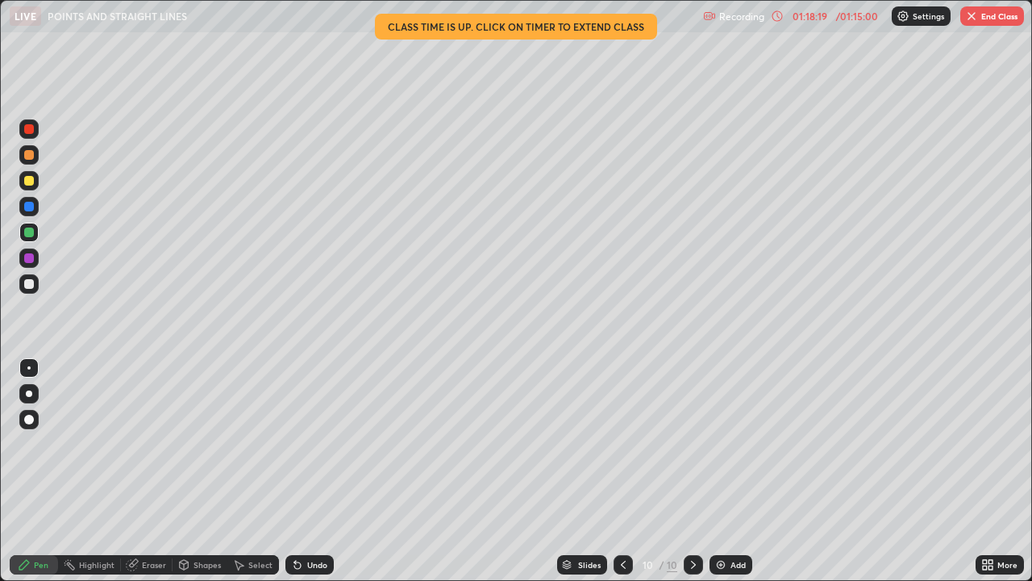
click at [987, 16] on button "End Class" at bounding box center [992, 15] width 64 height 19
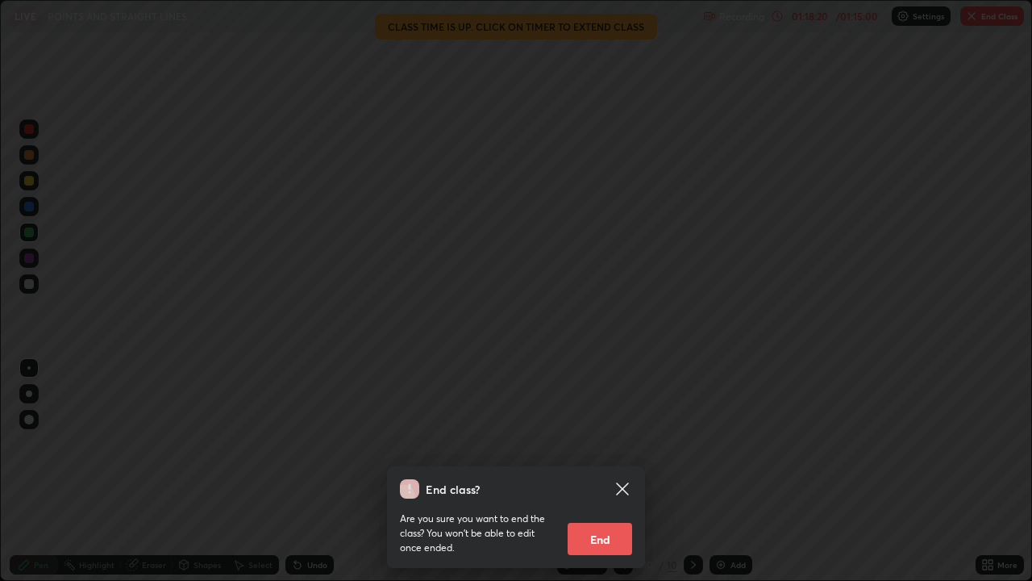
click at [596, 471] on button "End" at bounding box center [600, 539] width 65 height 32
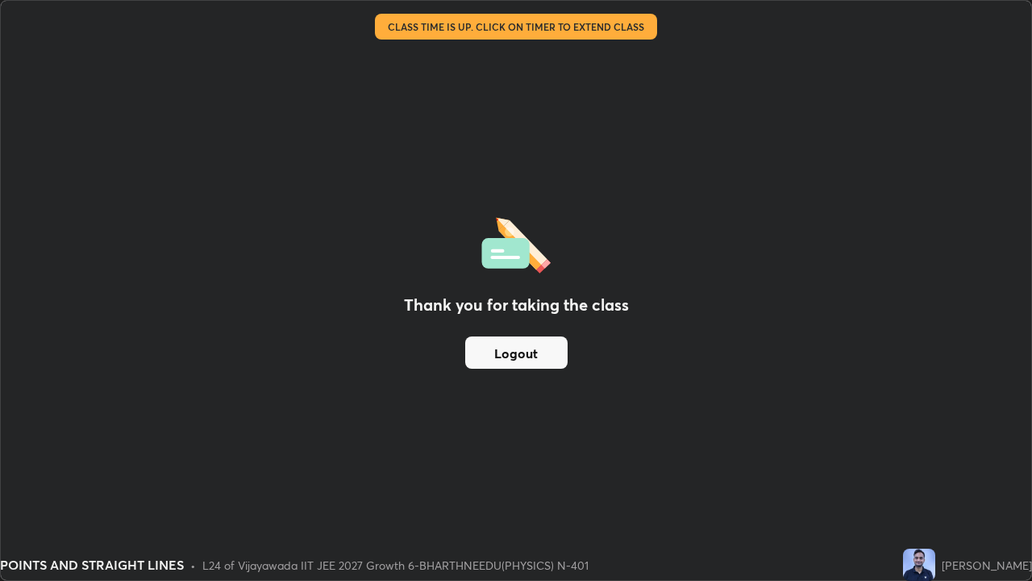
click at [536, 358] on button "Logout" at bounding box center [516, 352] width 102 height 32
